Goal: Find specific page/section: Find specific page/section

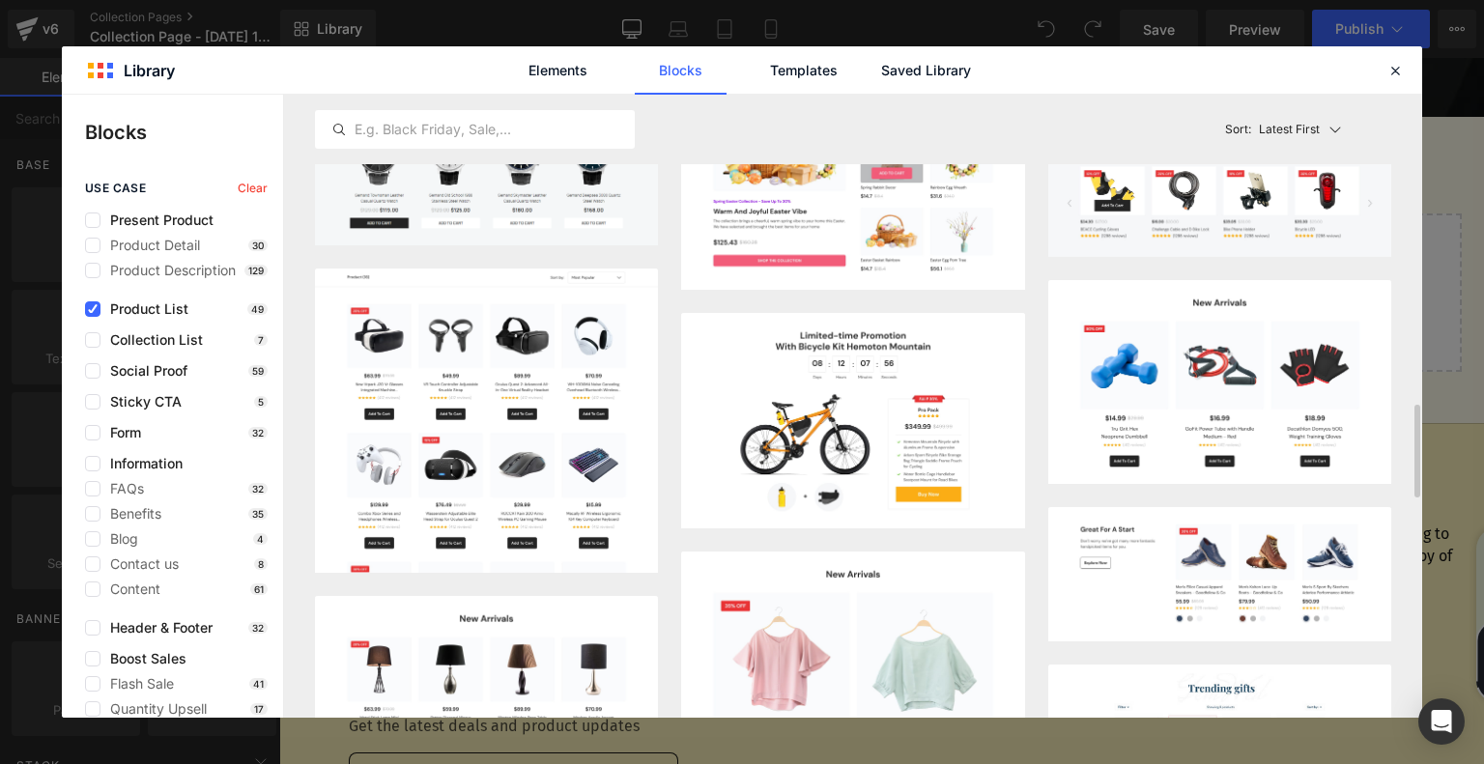
scroll to position [2359, 0]
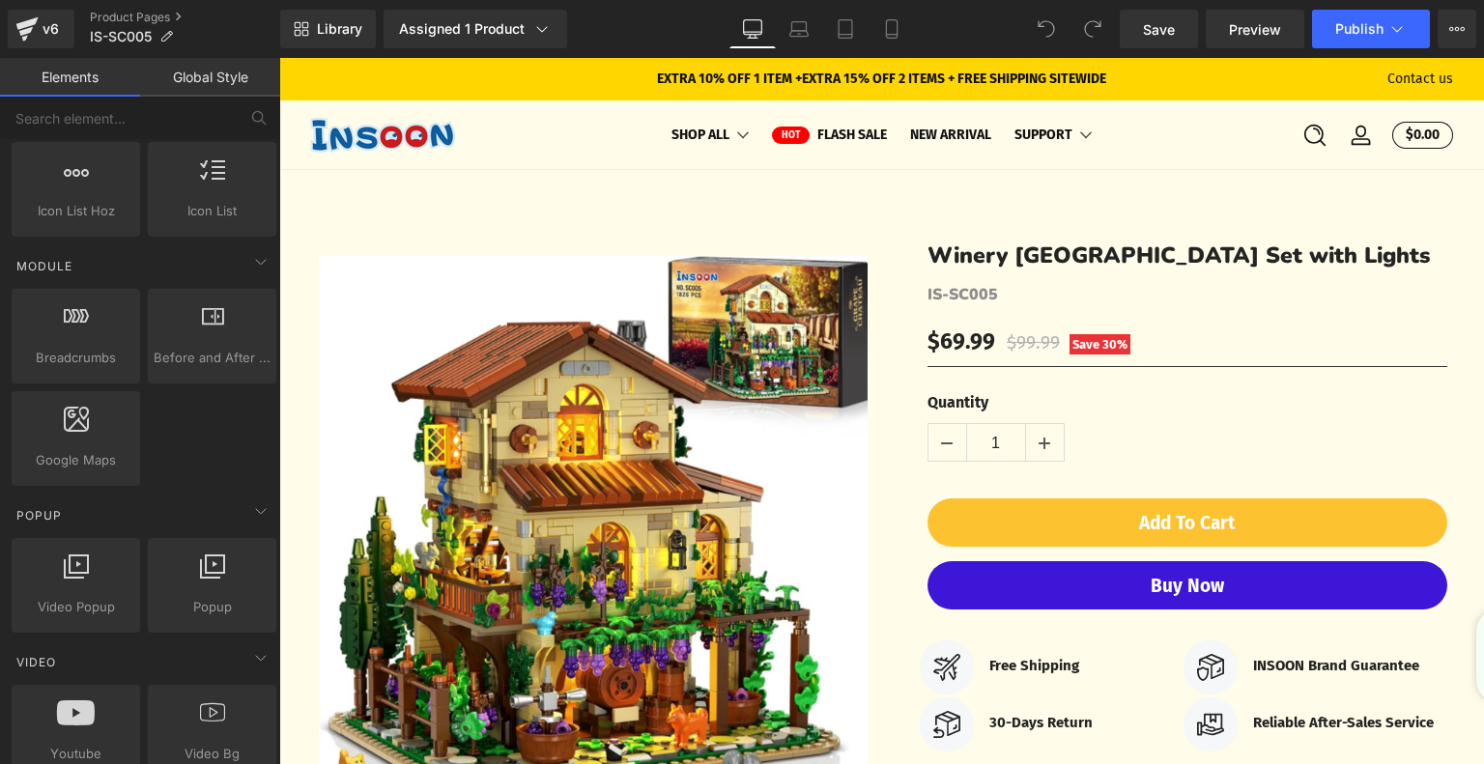
scroll to position [966, 0]
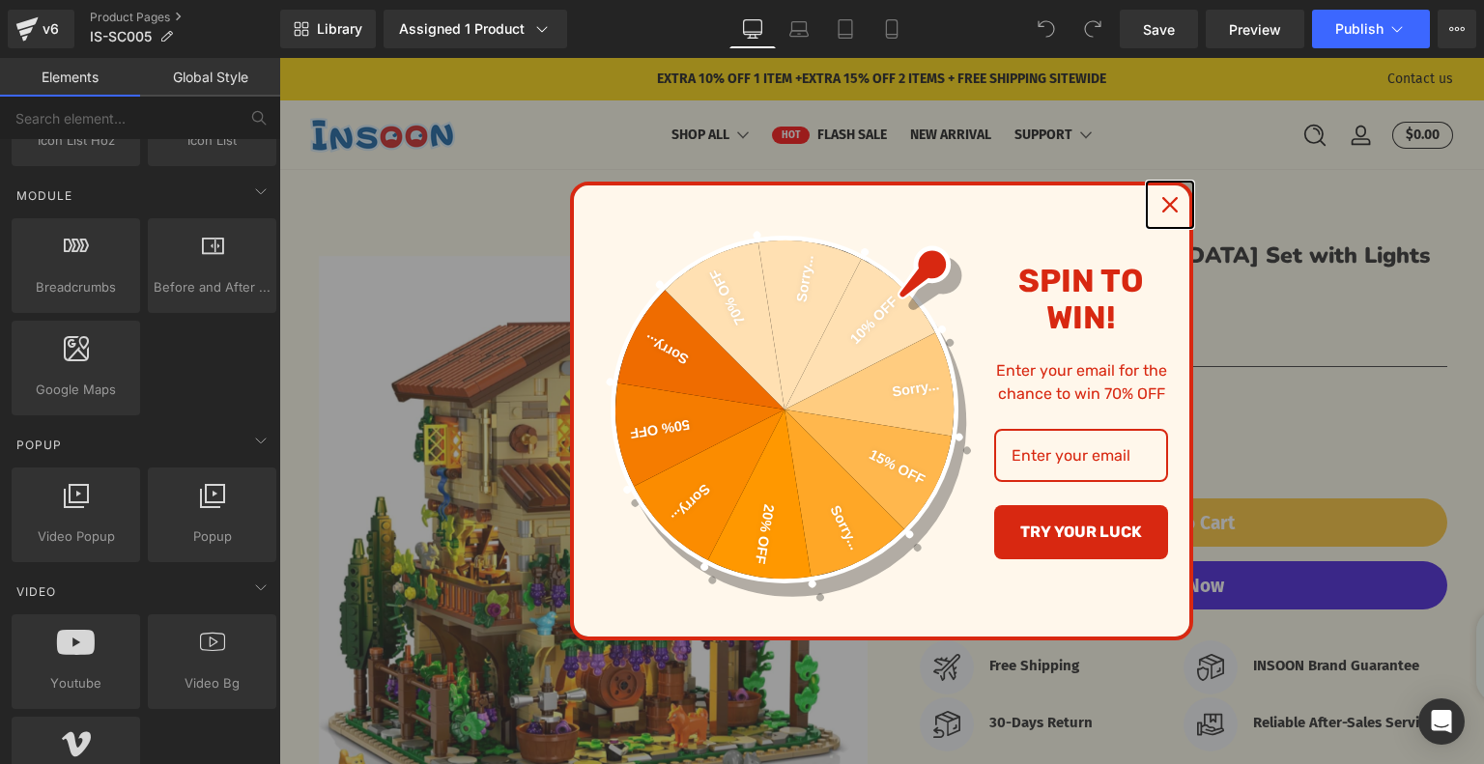
click at [1162, 198] on icon "close icon" at bounding box center [1169, 204] width 15 height 15
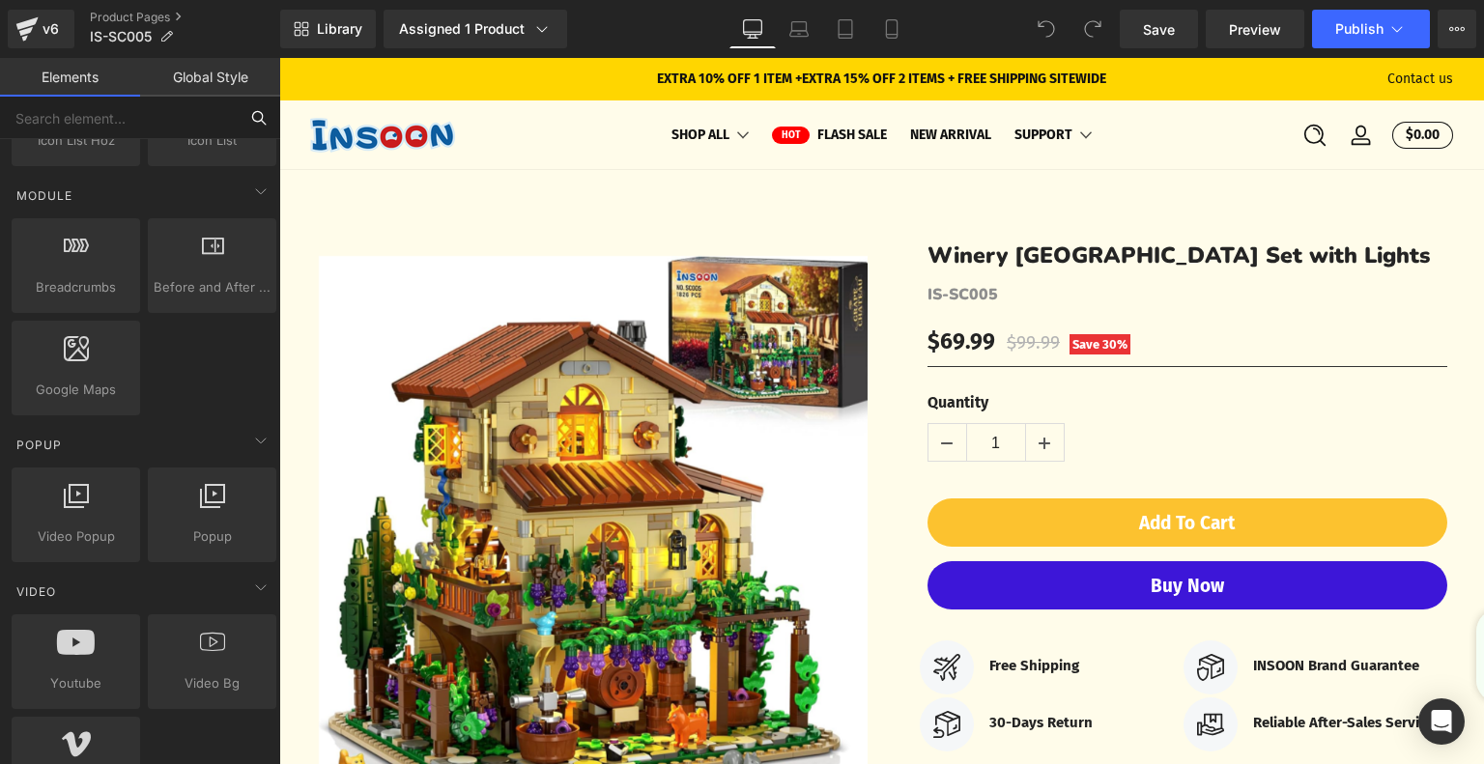
click at [147, 124] on input "text" at bounding box center [119, 118] width 238 height 42
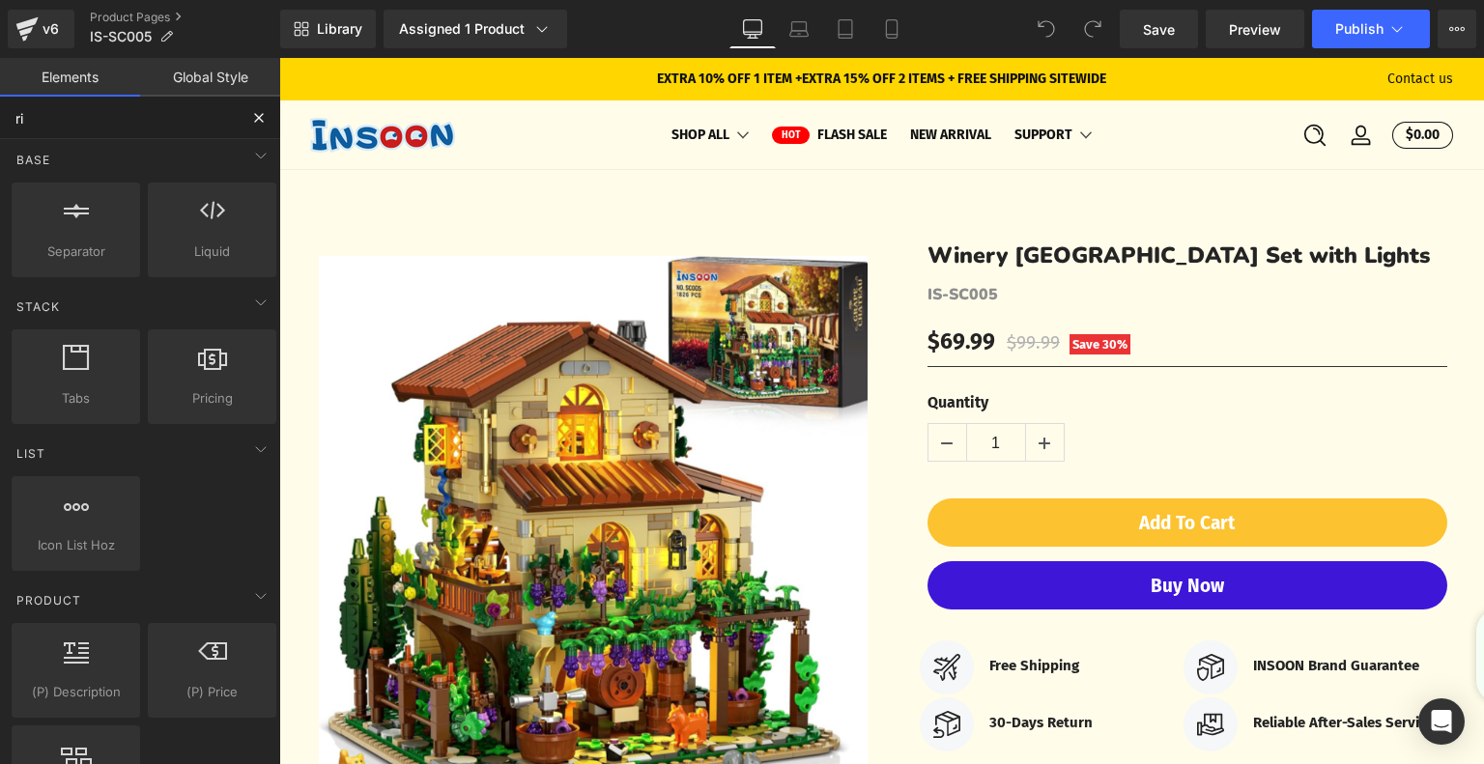
scroll to position [0, 0]
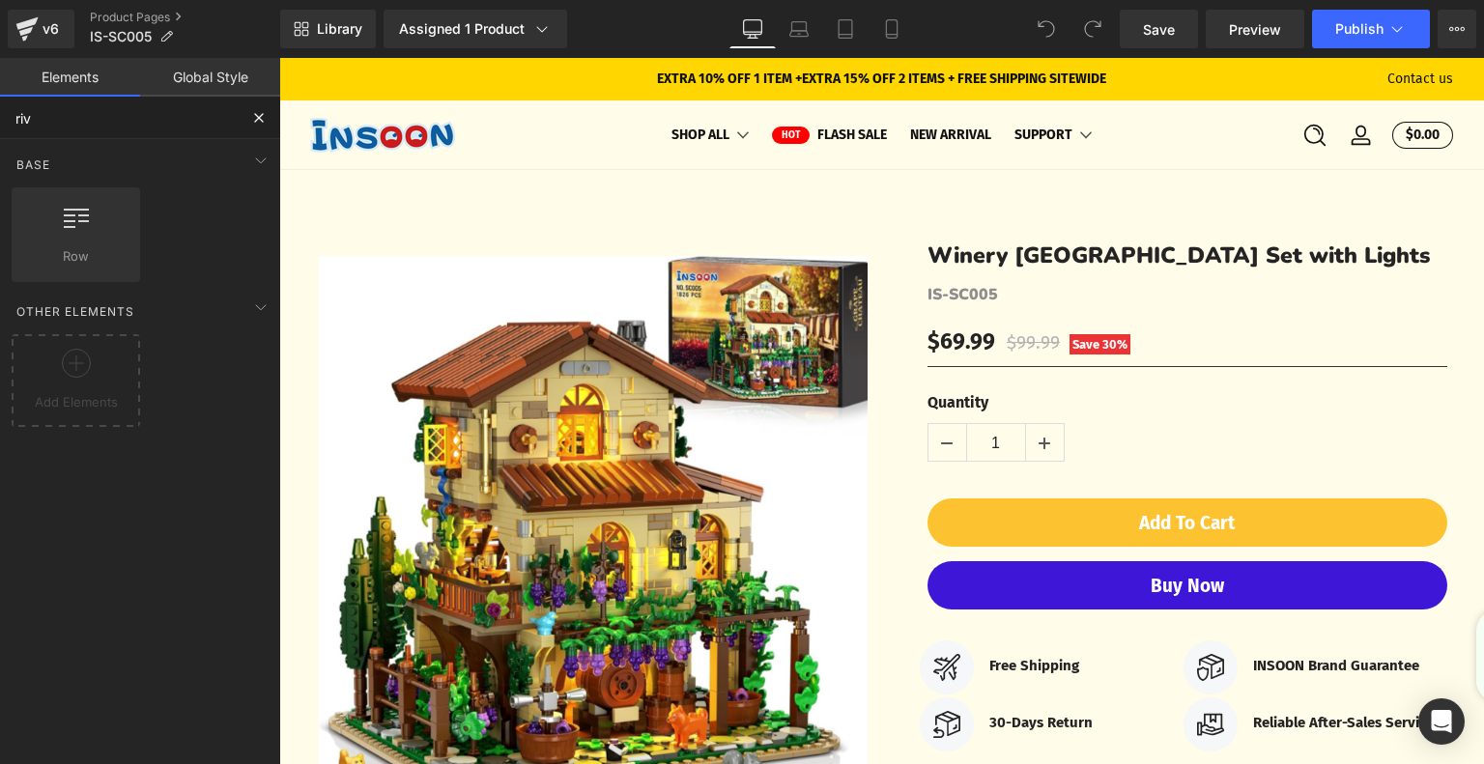
click at [89, 118] on input "riv" at bounding box center [119, 118] width 238 height 42
click at [42, 122] on input "riv" at bounding box center [119, 118] width 238 height 42
type input "r"
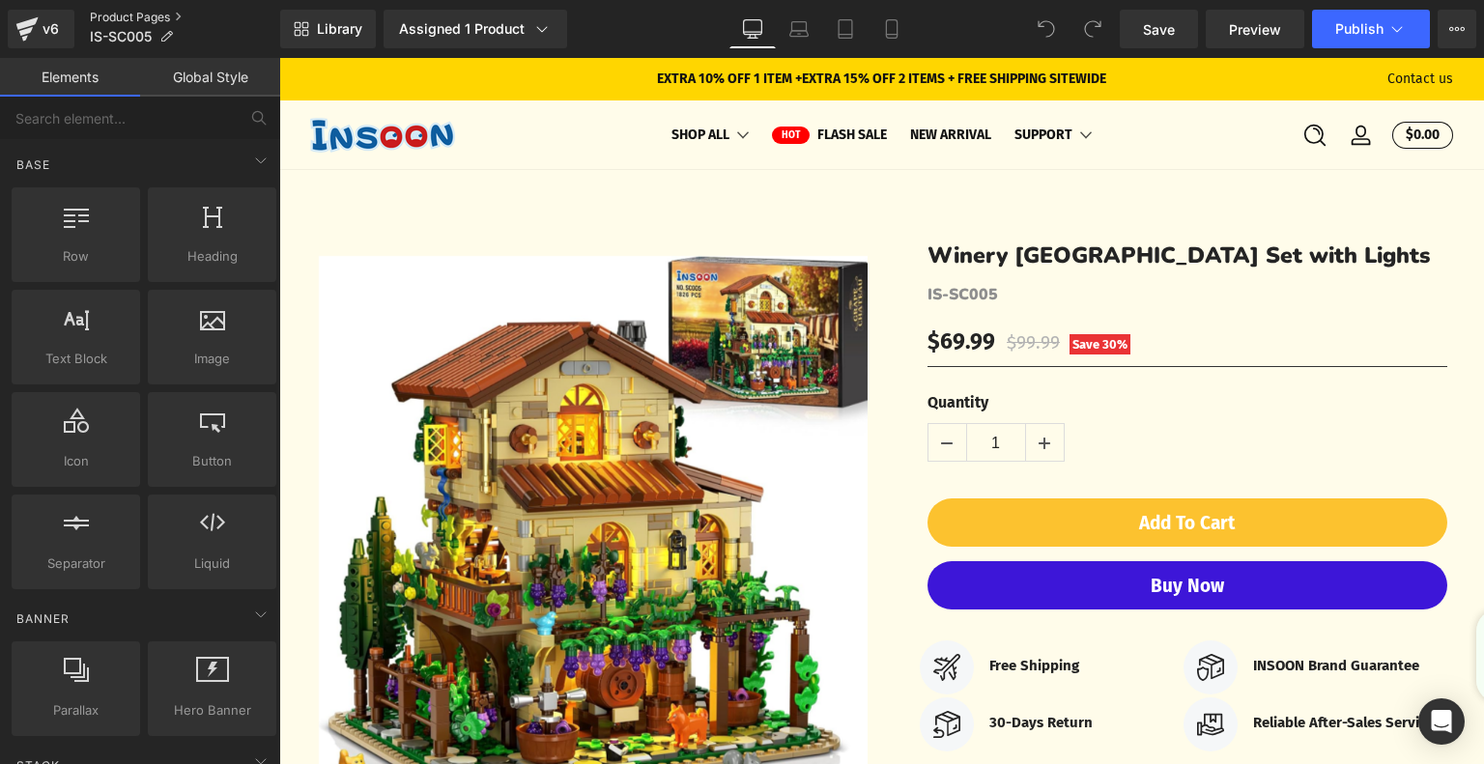
click at [134, 14] on link "Product Pages" at bounding box center [185, 17] width 190 height 15
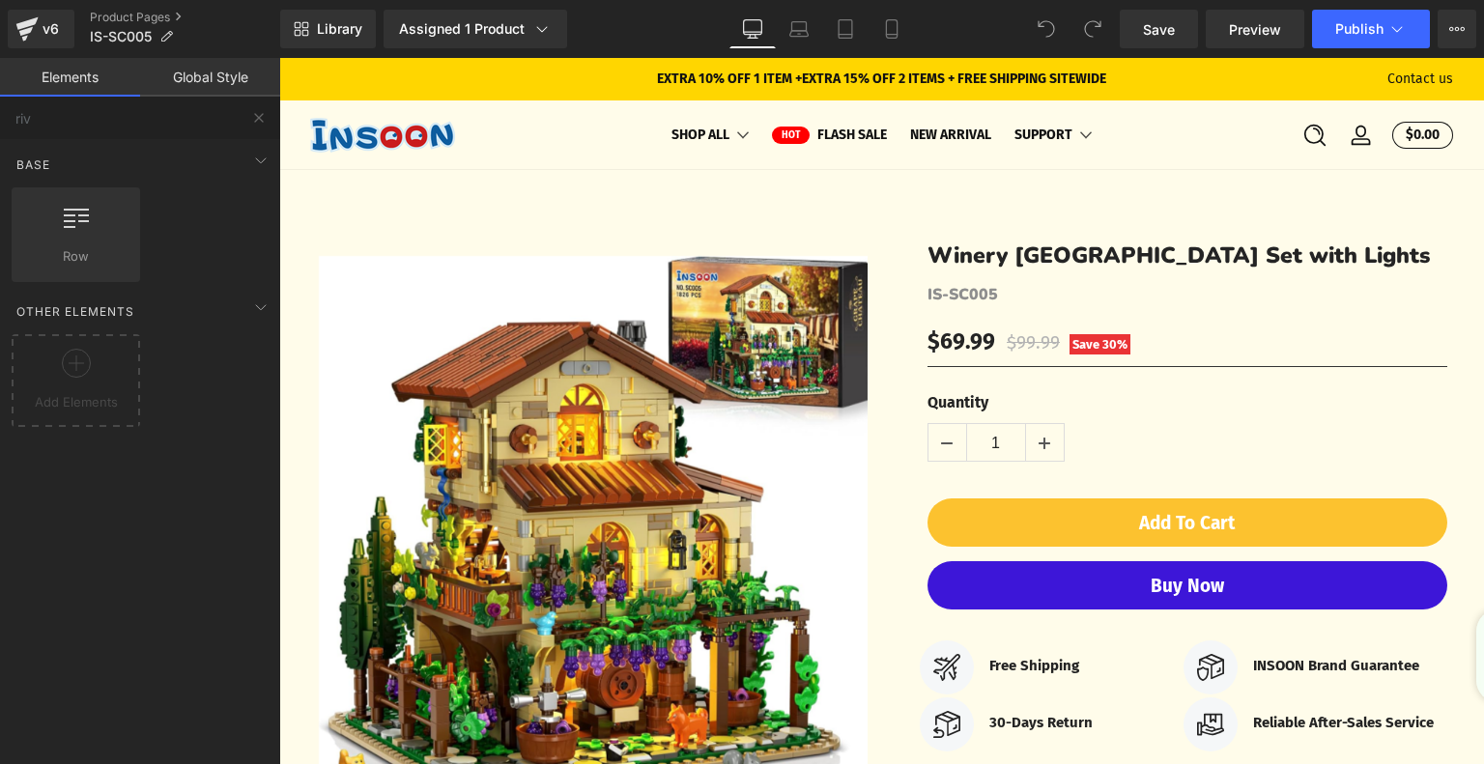
type input "riv"
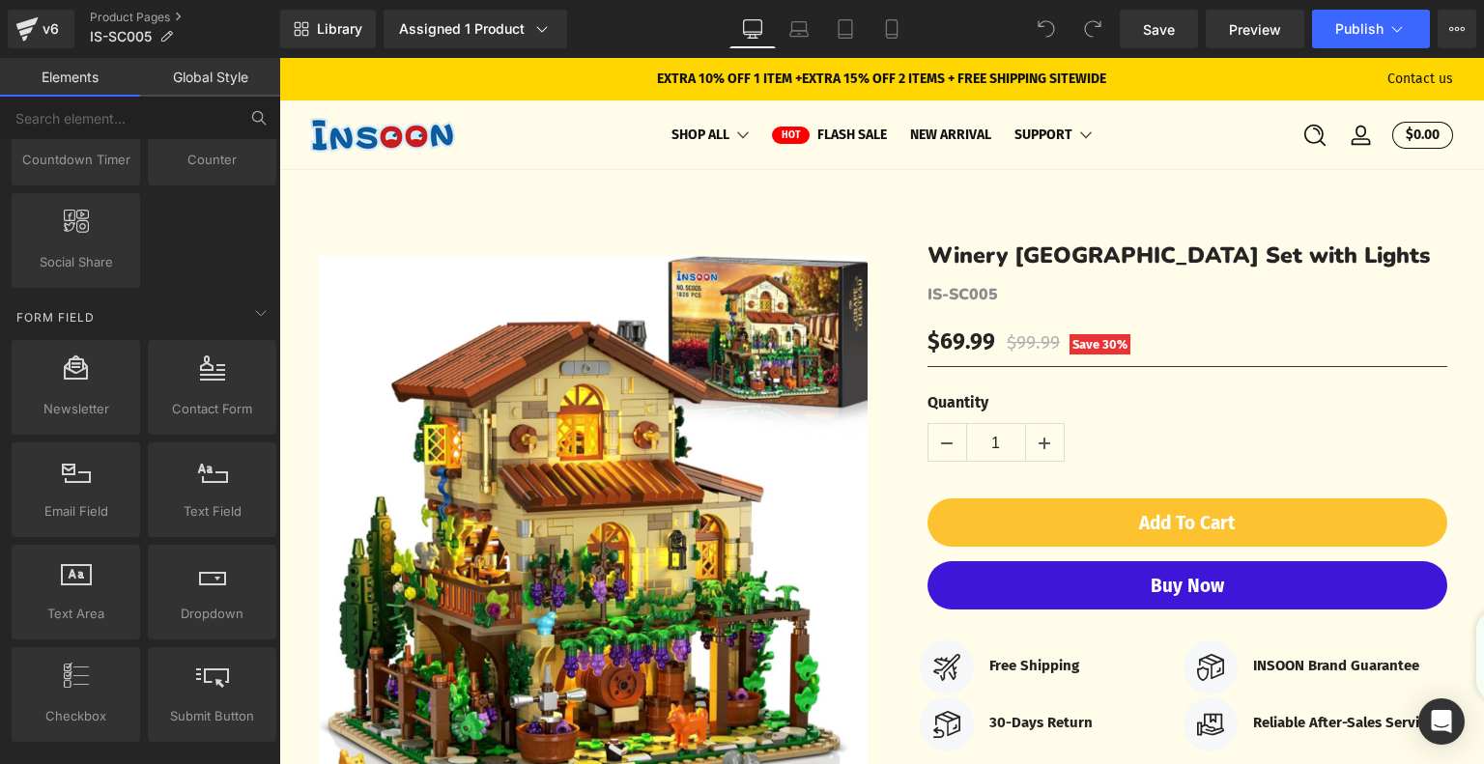
scroll to position [2704, 0]
click at [216, 96] on link "Global Style" at bounding box center [210, 77] width 140 height 39
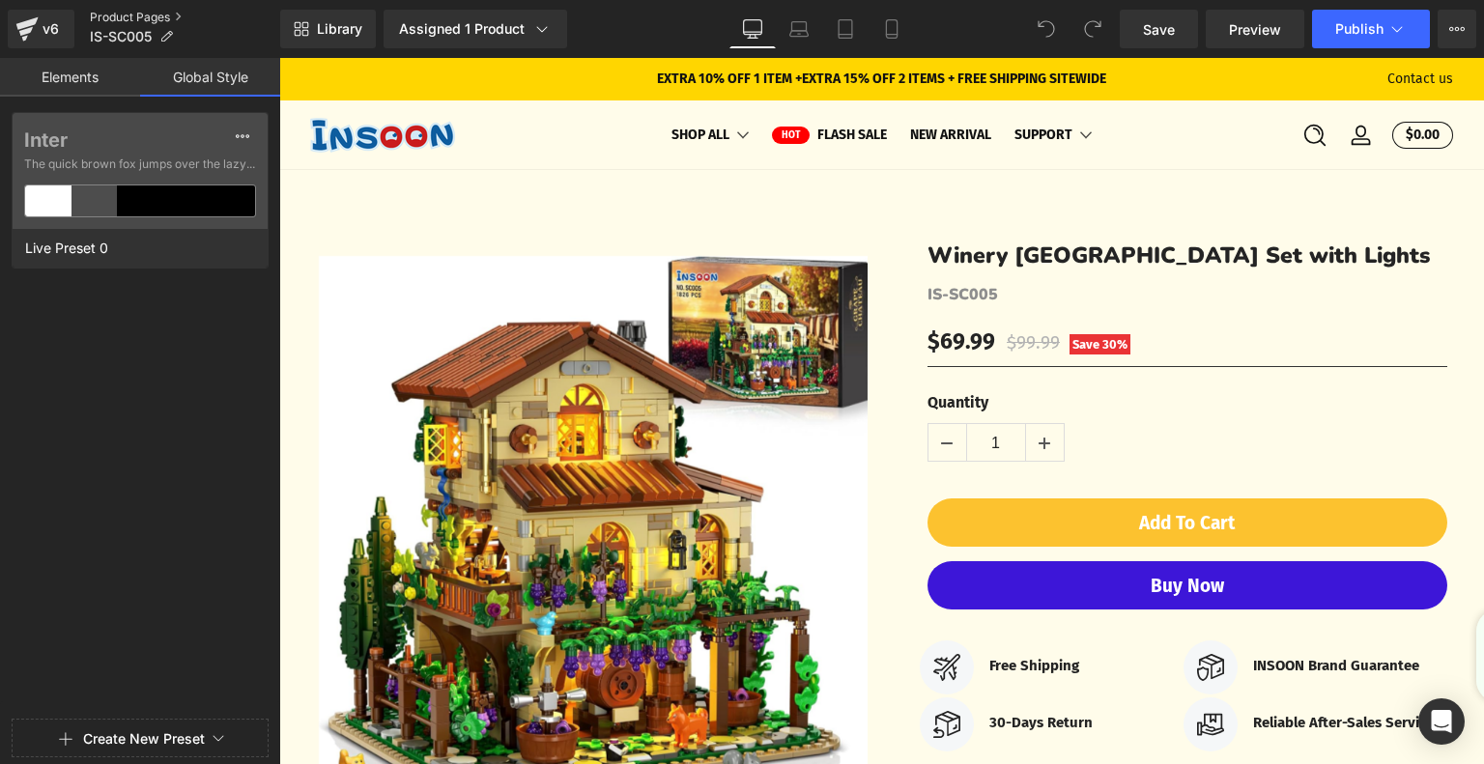
click at [127, 16] on link "Product Pages" at bounding box center [185, 17] width 190 height 15
